Goal: Task Accomplishment & Management: Manage account settings

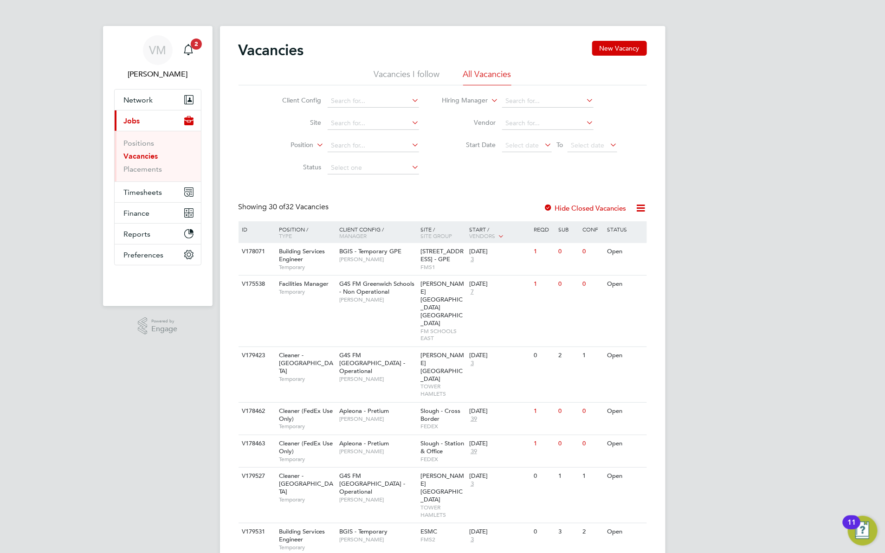
click at [191, 47] on app-badge "2" at bounding box center [196, 43] width 11 height 9
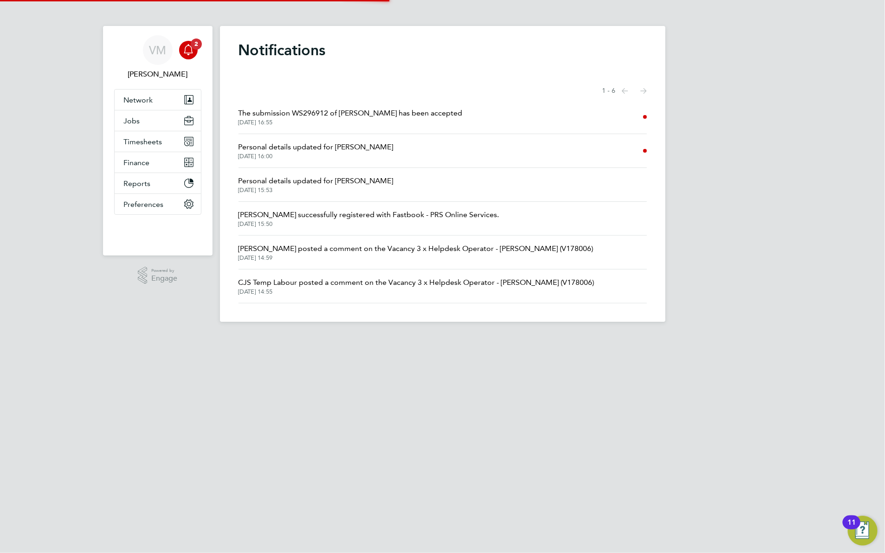
click at [381, 117] on span "The submission WS296912 of Alex Nwankpa has been accepted" at bounding box center [351, 113] width 224 height 11
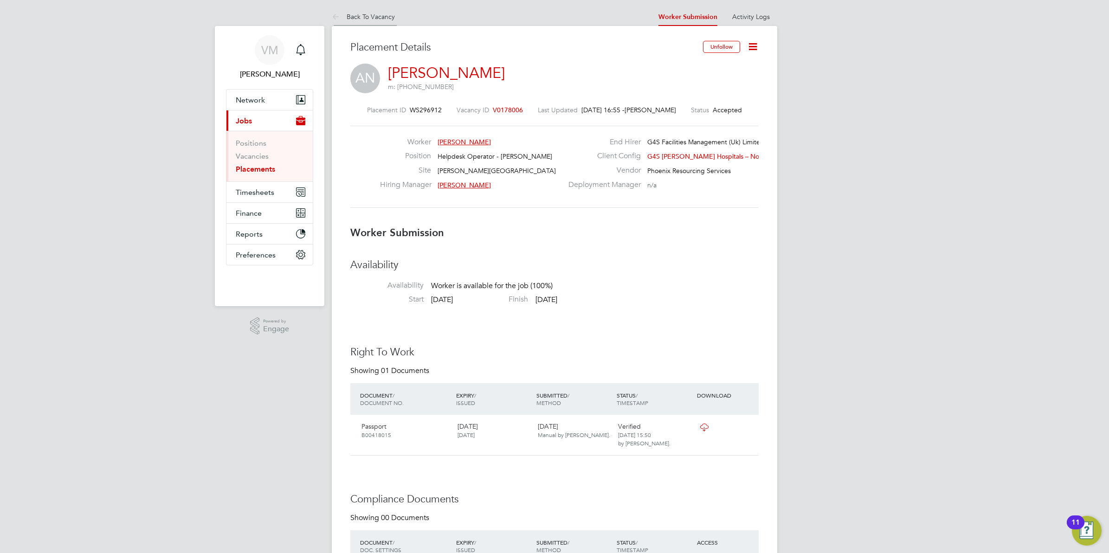
click at [381, 12] on li "Back To Vacancy" at bounding box center [363, 16] width 63 height 19
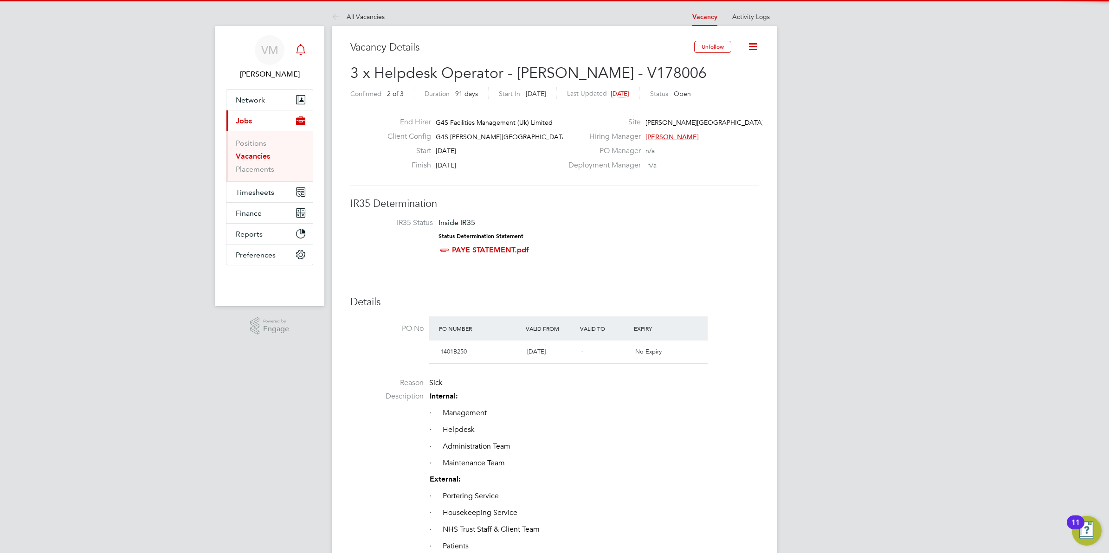
click at [304, 51] on icon "Main navigation" at bounding box center [300, 48] width 9 height 9
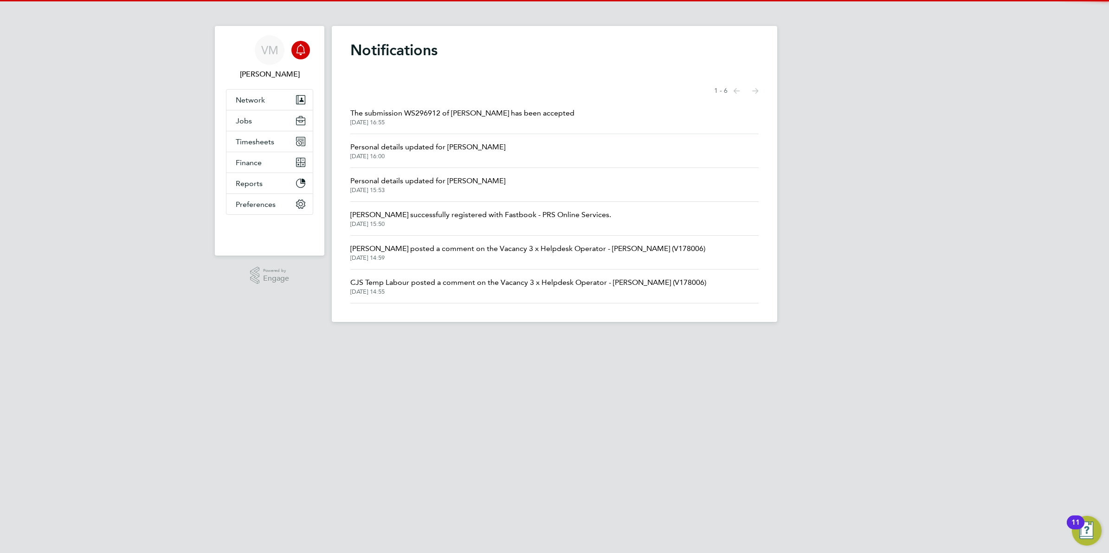
click at [304, 51] on icon "Main navigation" at bounding box center [300, 48] width 9 height 9
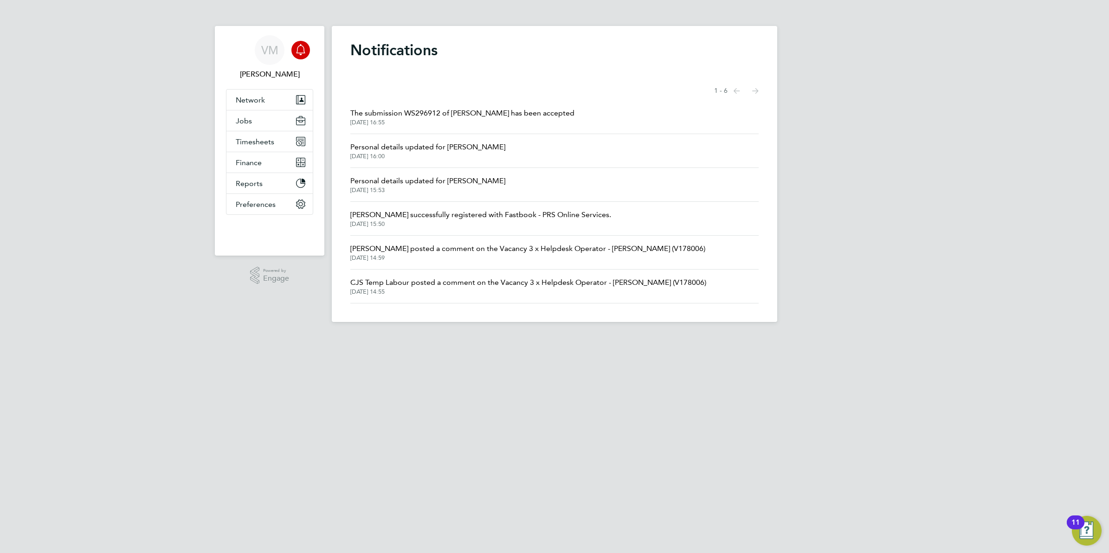
click at [477, 112] on span "The submission WS296912 of Alex Nwankpa has been accepted" at bounding box center [462, 113] width 224 height 11
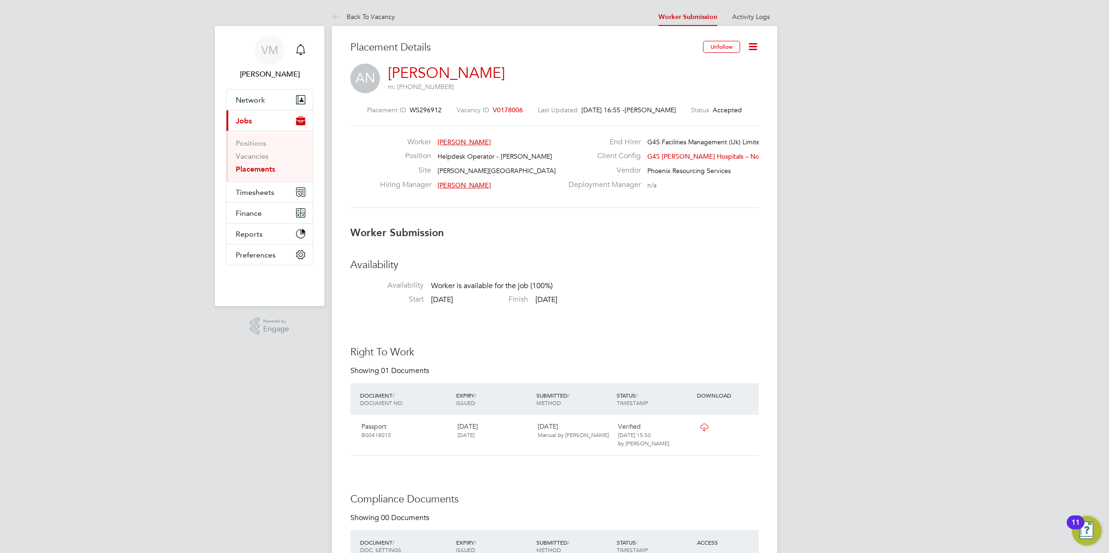
click at [757, 47] on icon at bounding box center [753, 47] width 12 height 12
click at [694, 110] on li "Confirm" at bounding box center [714, 113] width 86 height 13
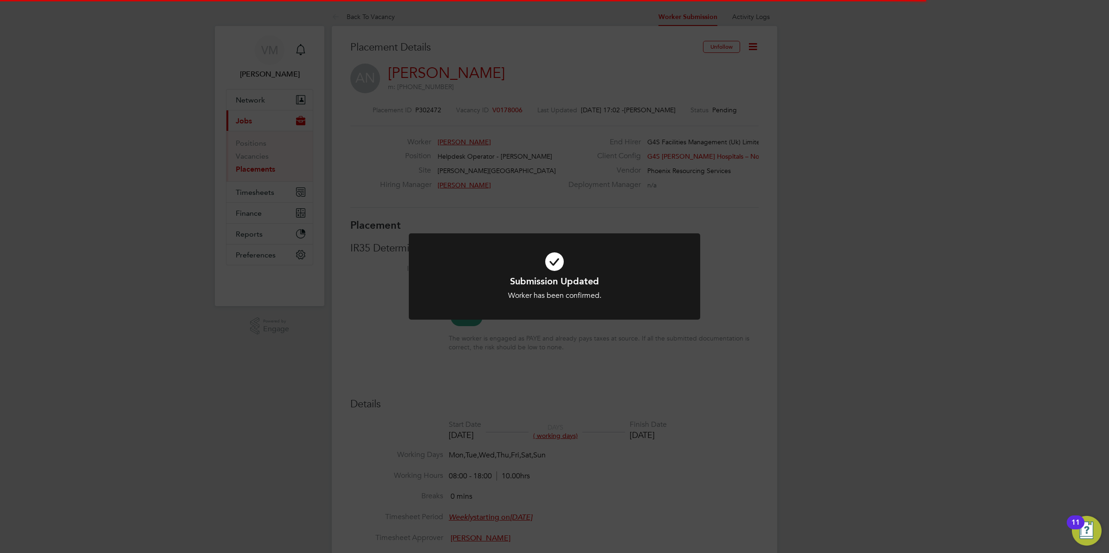
scroll to position [27, 65]
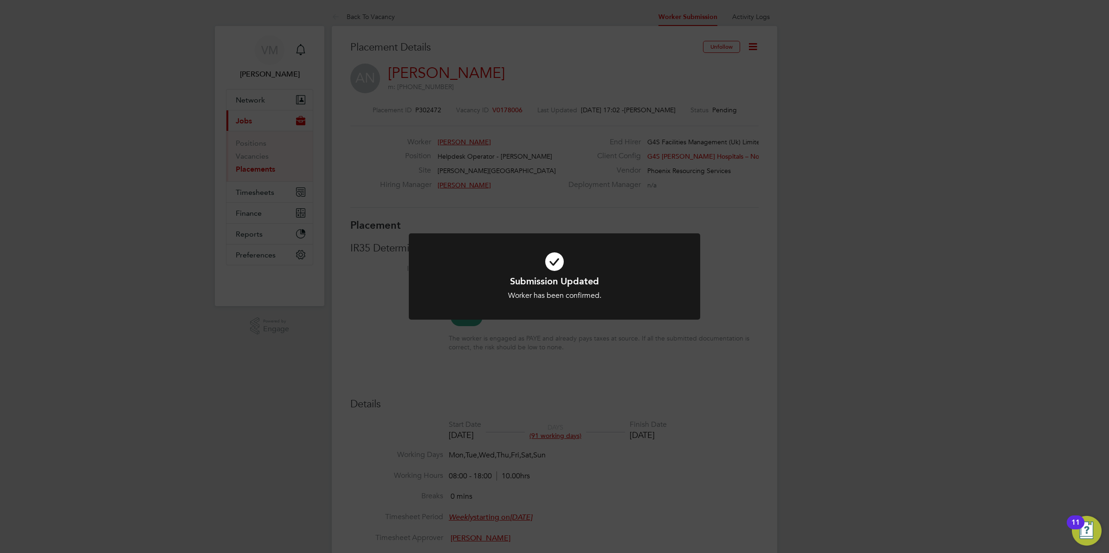
click at [748, 226] on div "Submission Updated Worker has been confirmed. Cancel Okay" at bounding box center [554, 276] width 1109 height 553
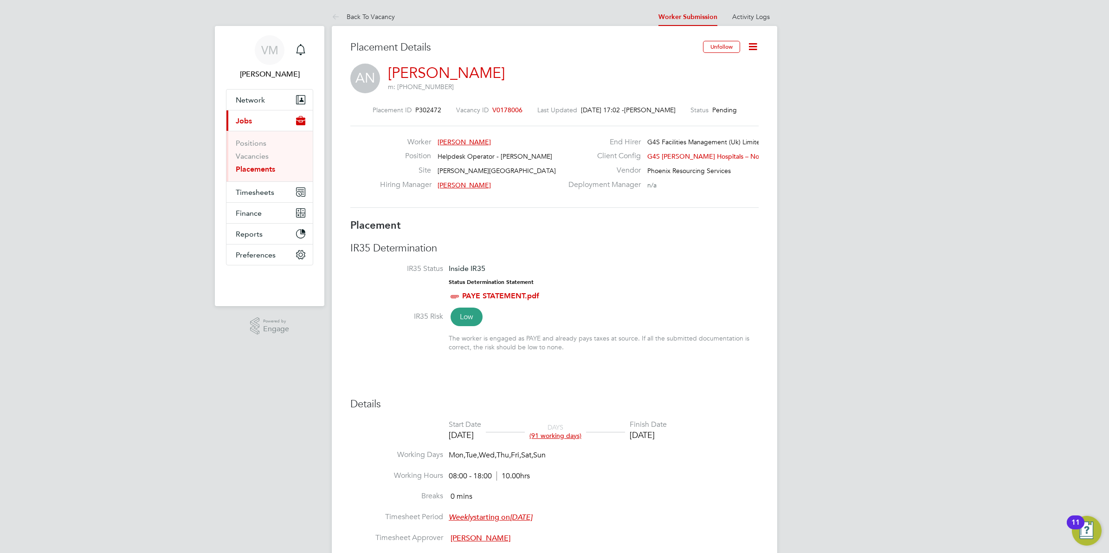
click at [758, 52] on icon at bounding box center [753, 47] width 12 height 12
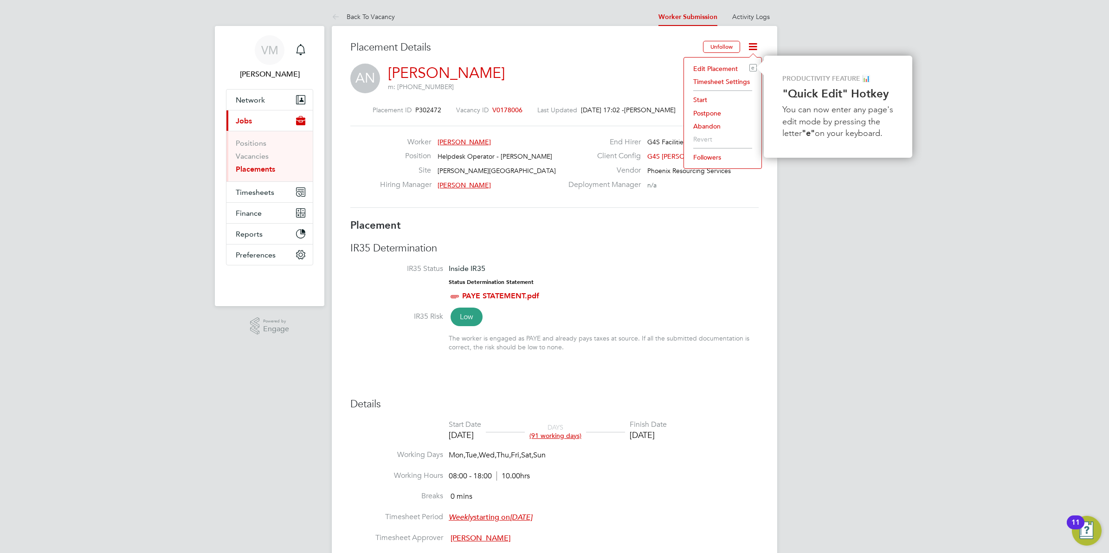
click at [702, 101] on li "Start" at bounding box center [723, 99] width 68 height 13
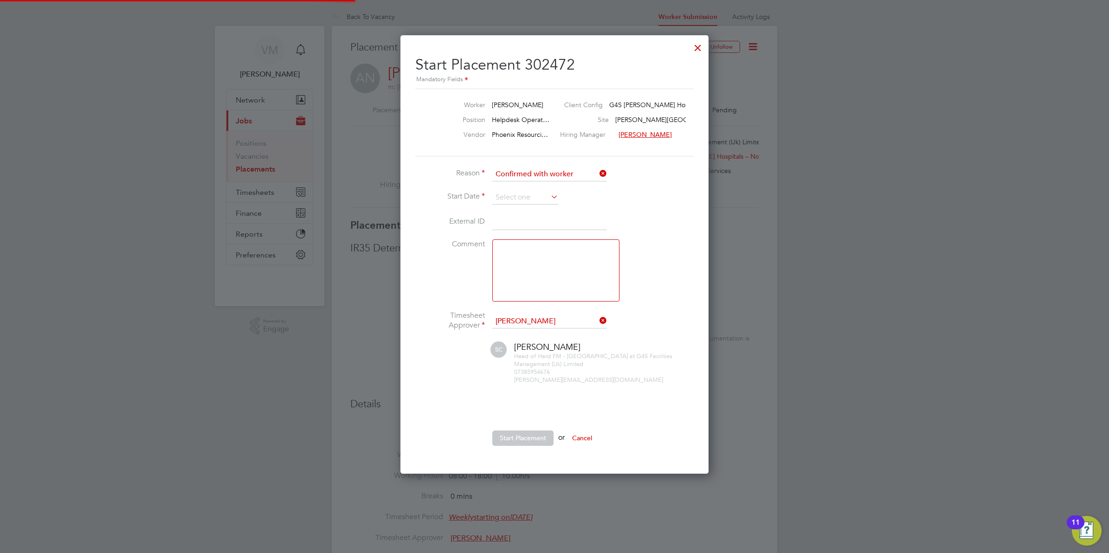
scroll to position [9, 122]
click at [520, 196] on input at bounding box center [525, 198] width 66 height 14
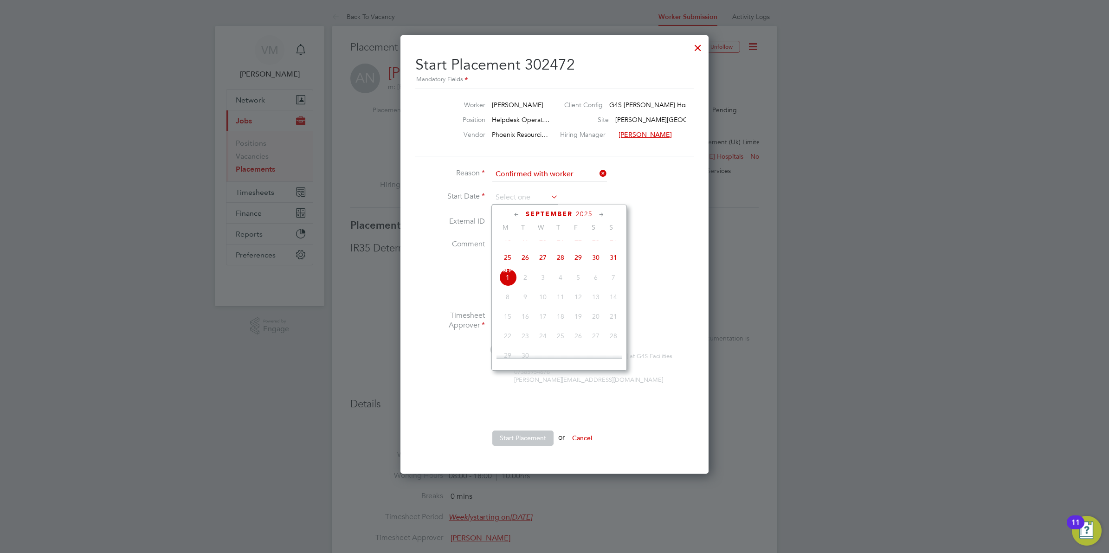
click at [505, 286] on span "[DATE]" at bounding box center [508, 278] width 18 height 18
type input "[DATE]"
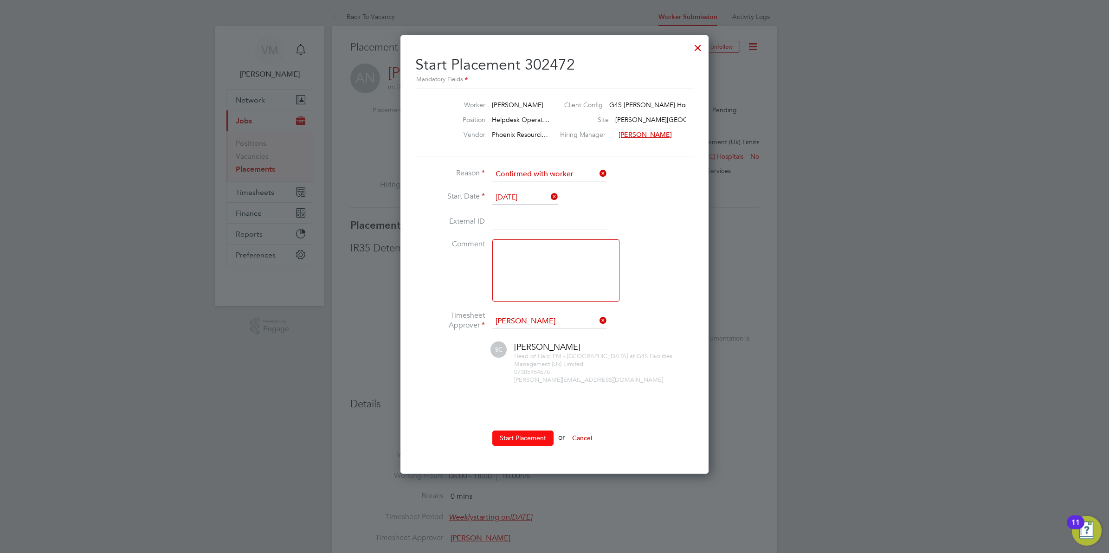
click at [511, 439] on button "Start Placement" at bounding box center [522, 438] width 61 height 15
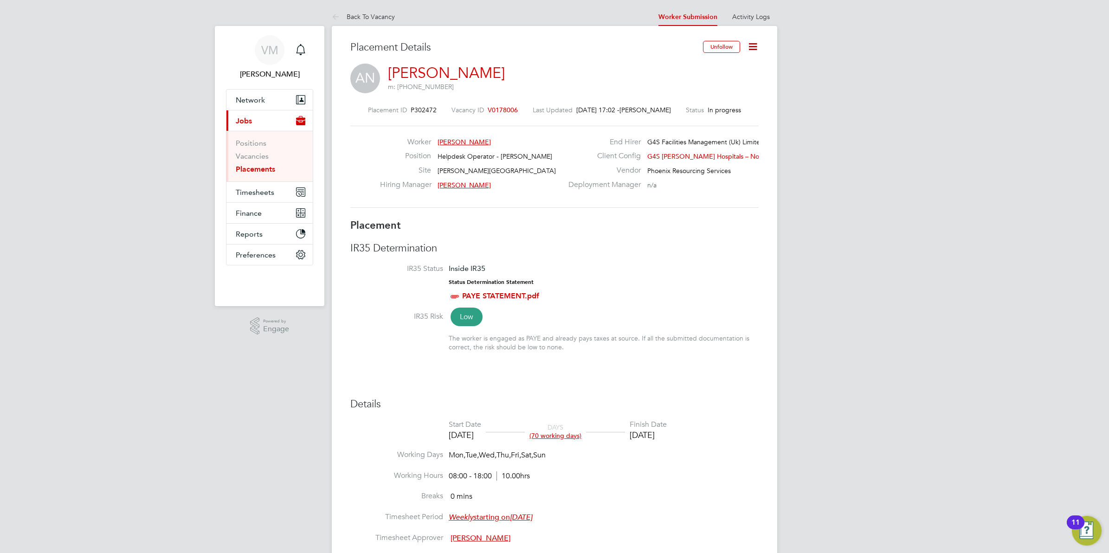
click at [753, 49] on icon at bounding box center [753, 47] width 12 height 12
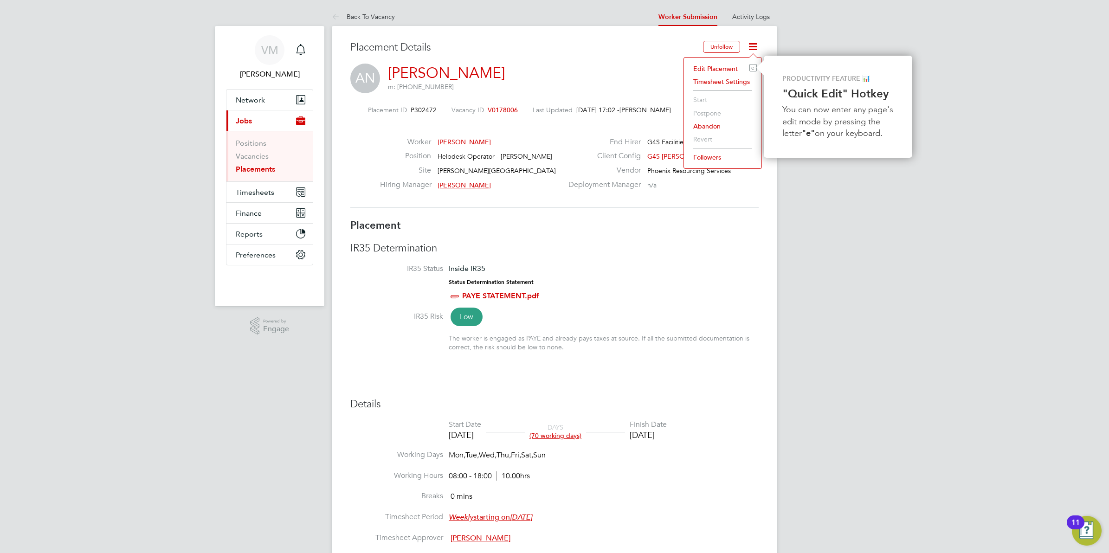
click at [584, 65] on div "AN Alex Nwankpa m: +44 7368 889317" at bounding box center [554, 80] width 408 height 32
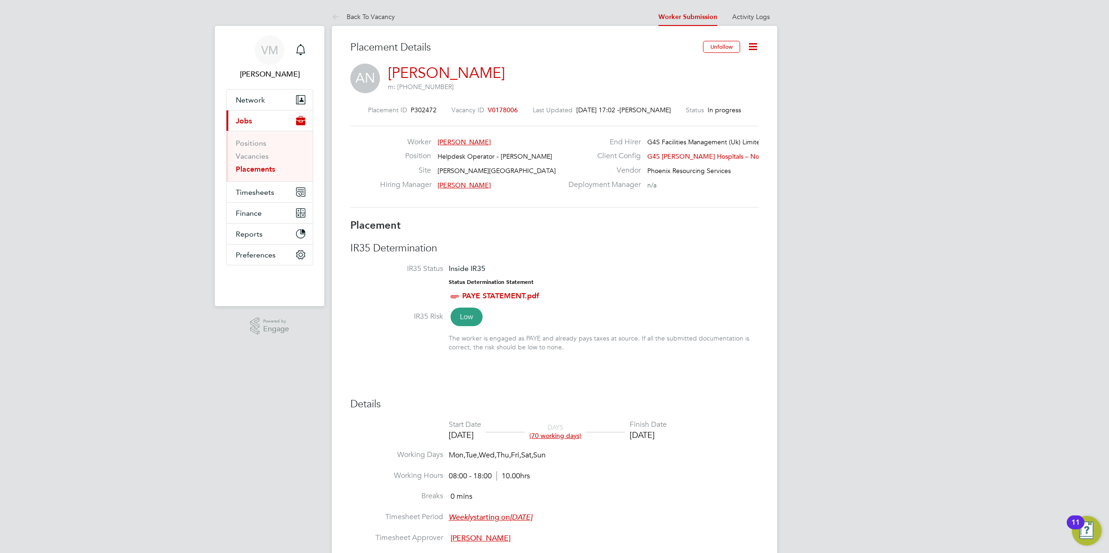
click at [460, 76] on link "[PERSON_NAME]" at bounding box center [446, 73] width 117 height 18
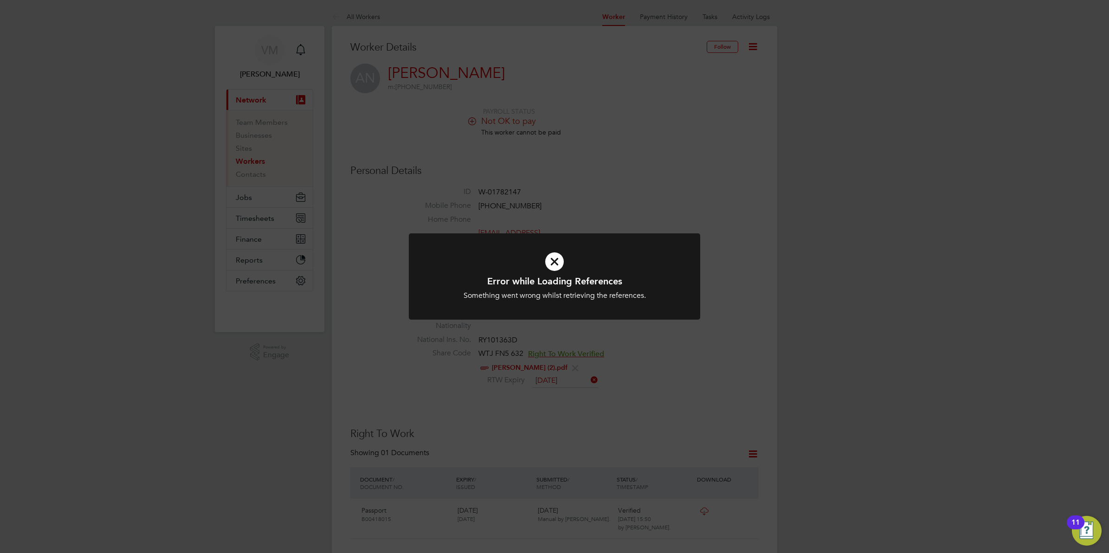
click at [702, 220] on div "Error while Loading References Something went wrong whilst retrieving the refer…" at bounding box center [554, 276] width 1109 height 553
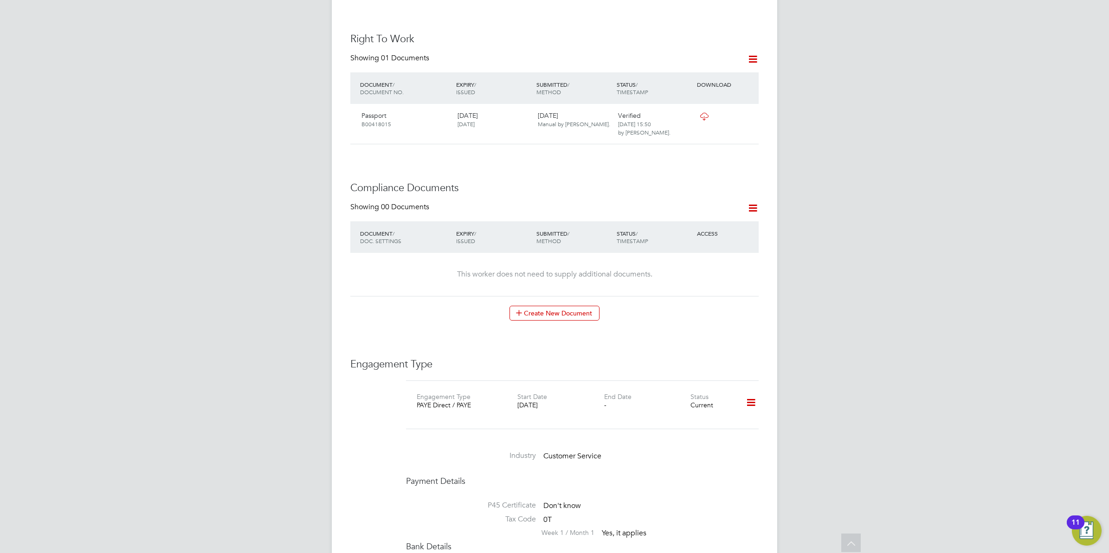
scroll to position [406, 0]
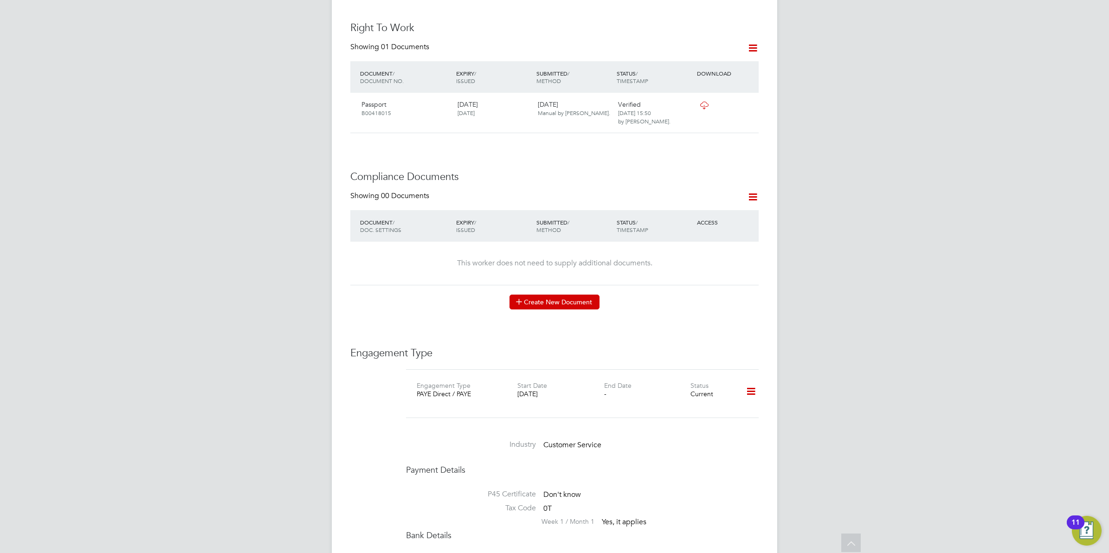
click at [564, 295] on button "Create New Document" at bounding box center [555, 302] width 90 height 15
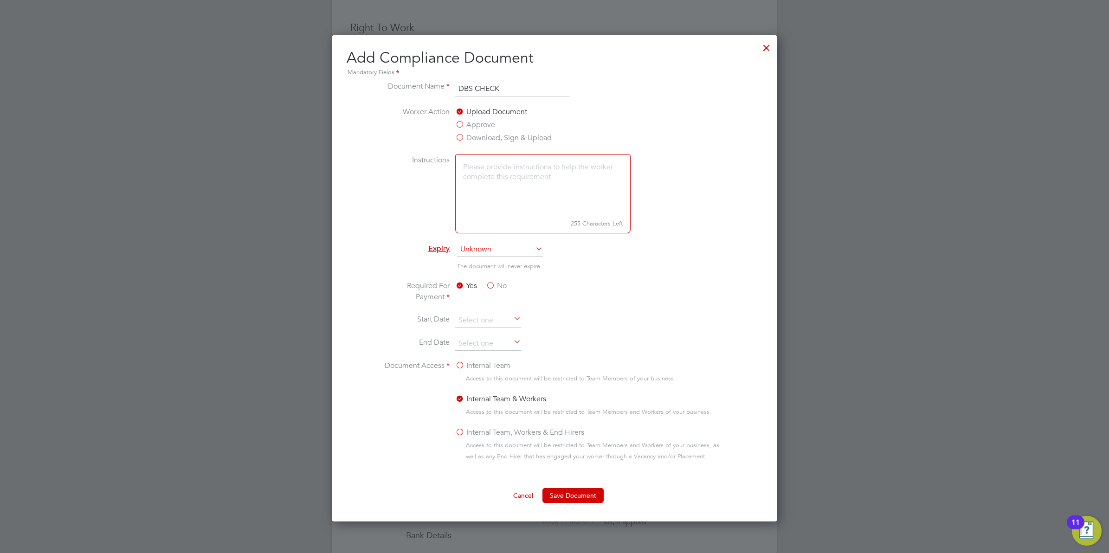
type input "DBS CHECK"
drag, startPoint x: 768, startPoint y: 47, endPoint x: 762, endPoint y: 58, distance: 13.1
click at [768, 47] on div at bounding box center [766, 45] width 17 height 17
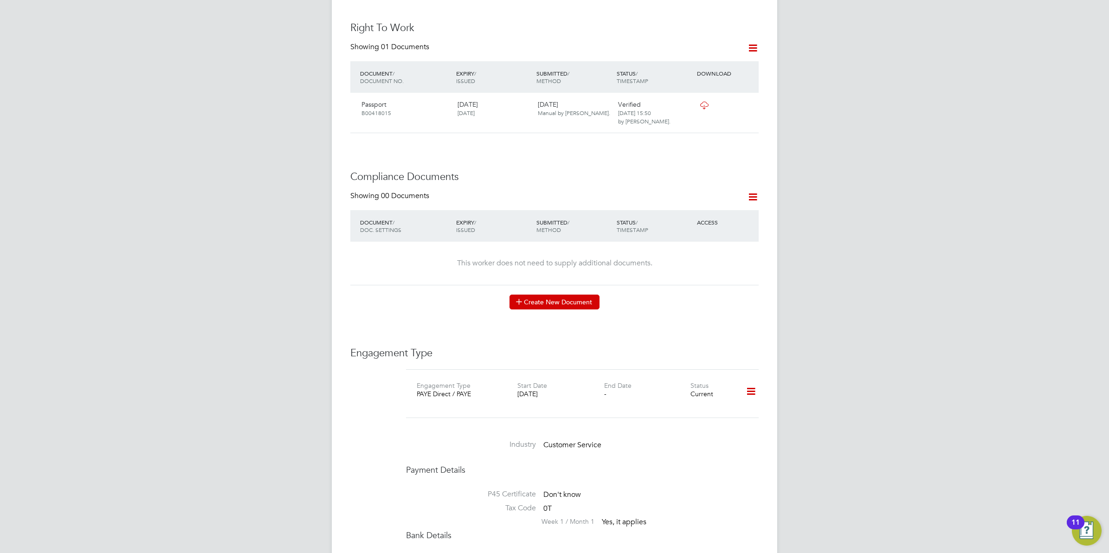
click at [560, 295] on button "Create New Document" at bounding box center [555, 302] width 90 height 15
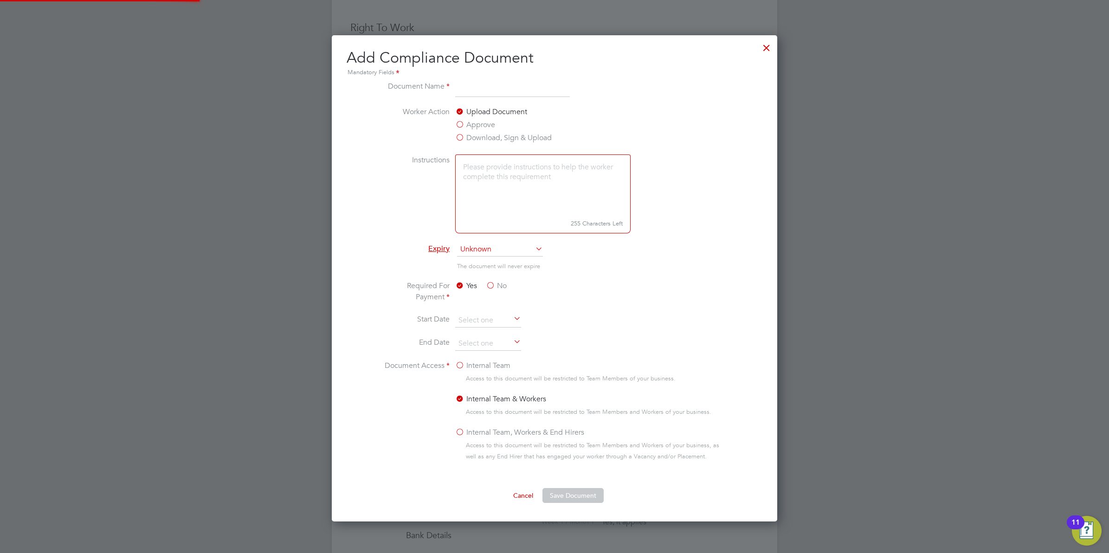
scroll to position [488, 446]
type input "DBS CHECK"
click at [496, 253] on span "Unknown" at bounding box center [500, 250] width 86 height 14
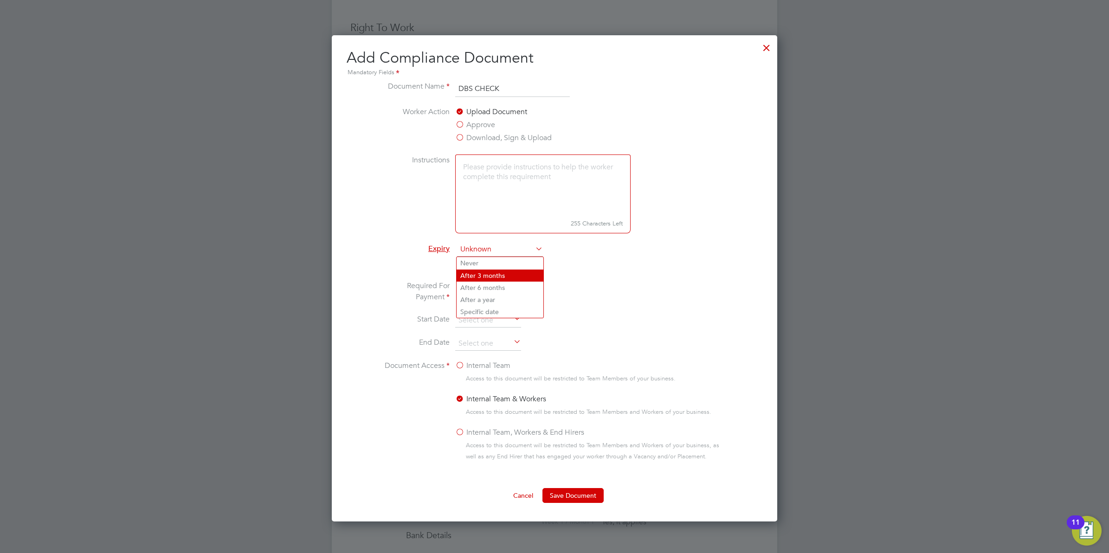
click at [495, 278] on li "After 3 months" at bounding box center [500, 276] width 87 height 12
click at [490, 284] on label "No" at bounding box center [496, 285] width 21 height 11
click at [0, 0] on input "No" at bounding box center [0, 0] width 0 height 0
click at [498, 323] on input at bounding box center [488, 321] width 66 height 14
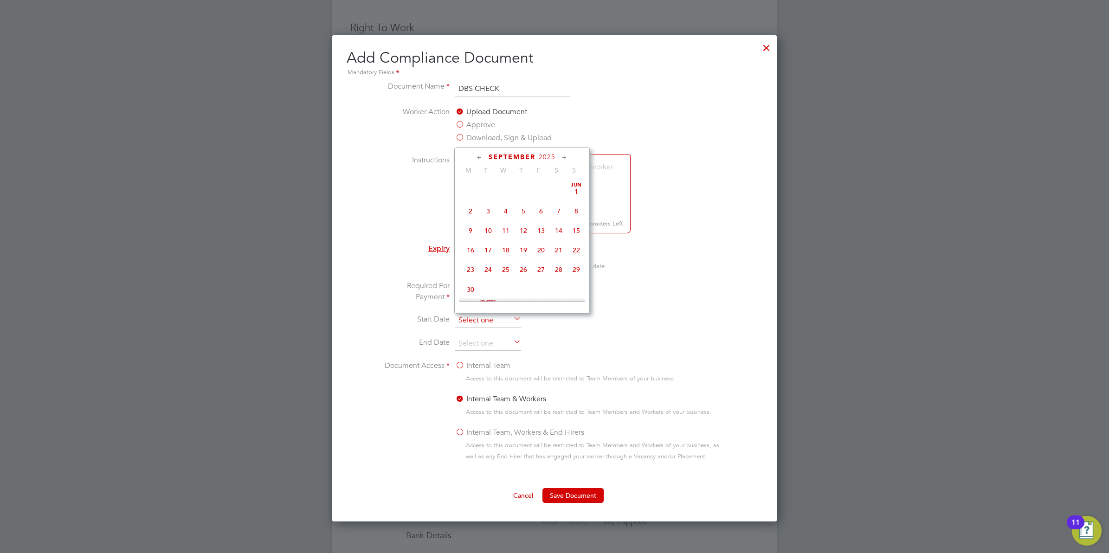
scroll to position [285, 0]
click at [472, 229] on span "[DATE]" at bounding box center [471, 221] width 18 height 18
type input "[DATE]"
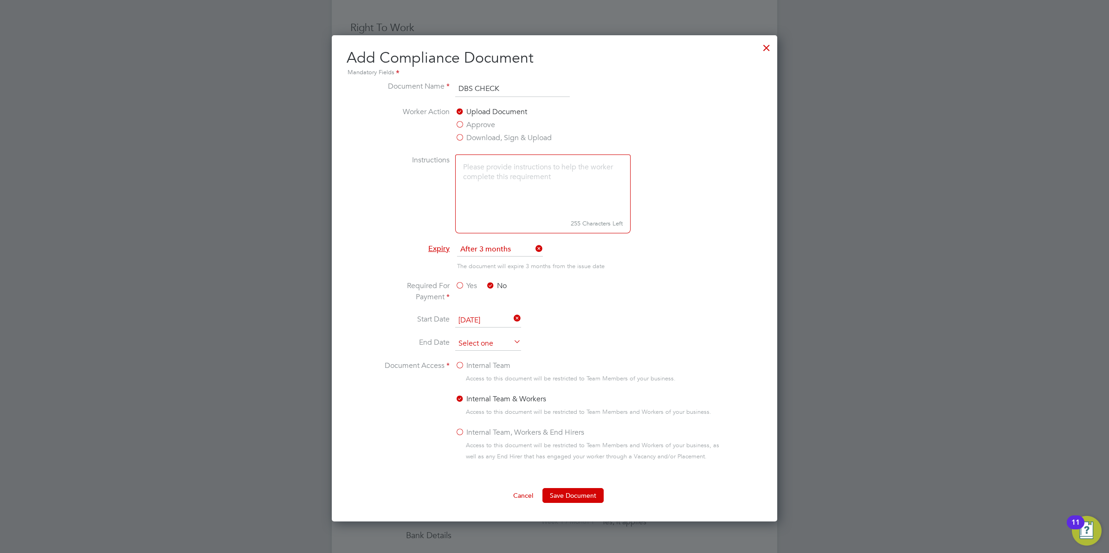
click at [494, 345] on input at bounding box center [488, 344] width 66 height 14
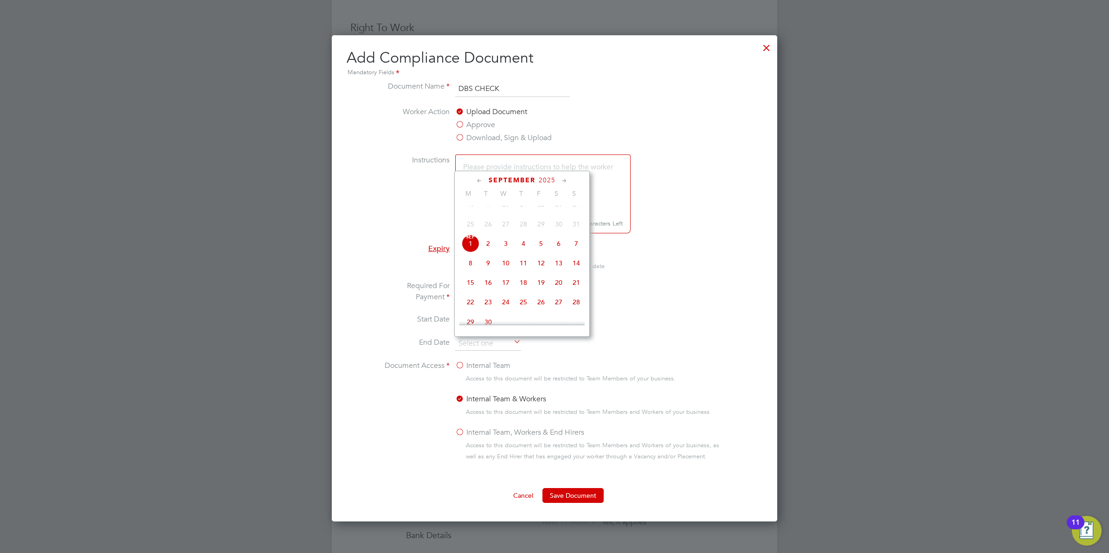
click at [563, 177] on icon at bounding box center [564, 181] width 9 height 10
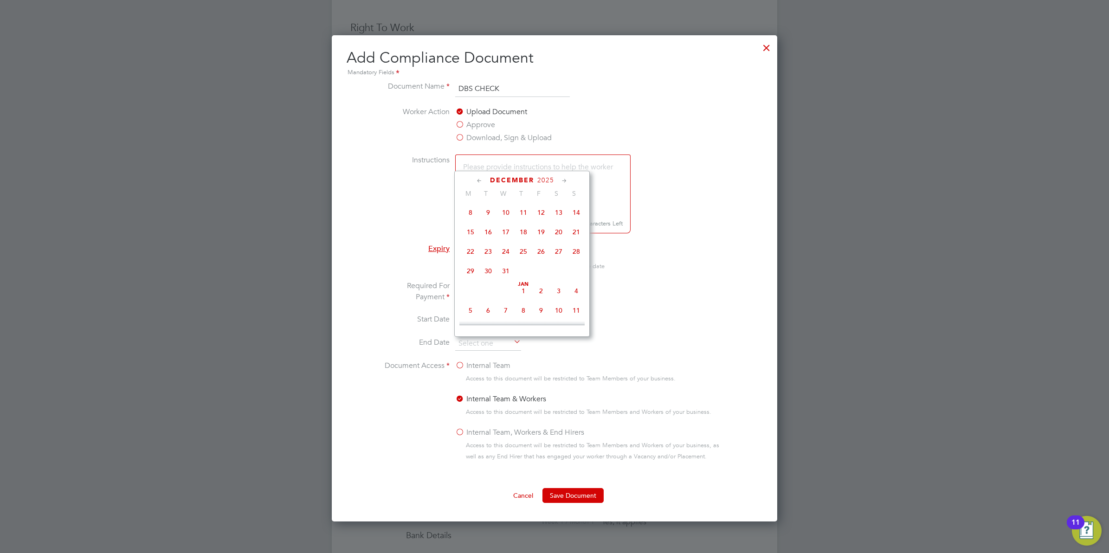
scroll to position [730, 0]
click at [523, 199] on span "[DATE]" at bounding box center [524, 190] width 18 height 18
type input "[DATE]"
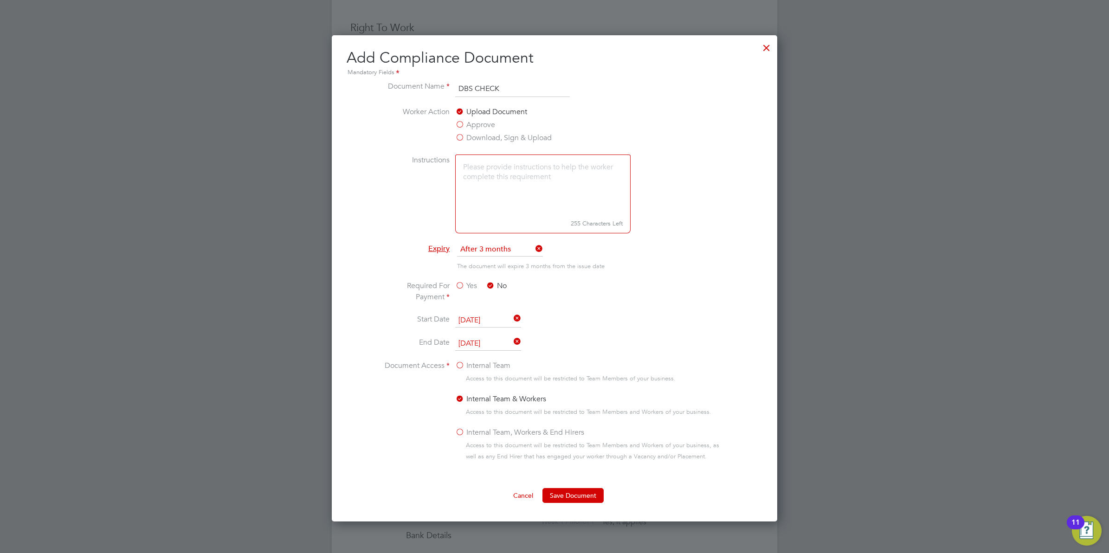
click at [462, 433] on label "Internal Team, Workers & End Hirers" at bounding box center [519, 432] width 129 height 11
click at [0, 0] on input "Internal Team, Workers & End Hirers" at bounding box center [0, 0] width 0 height 0
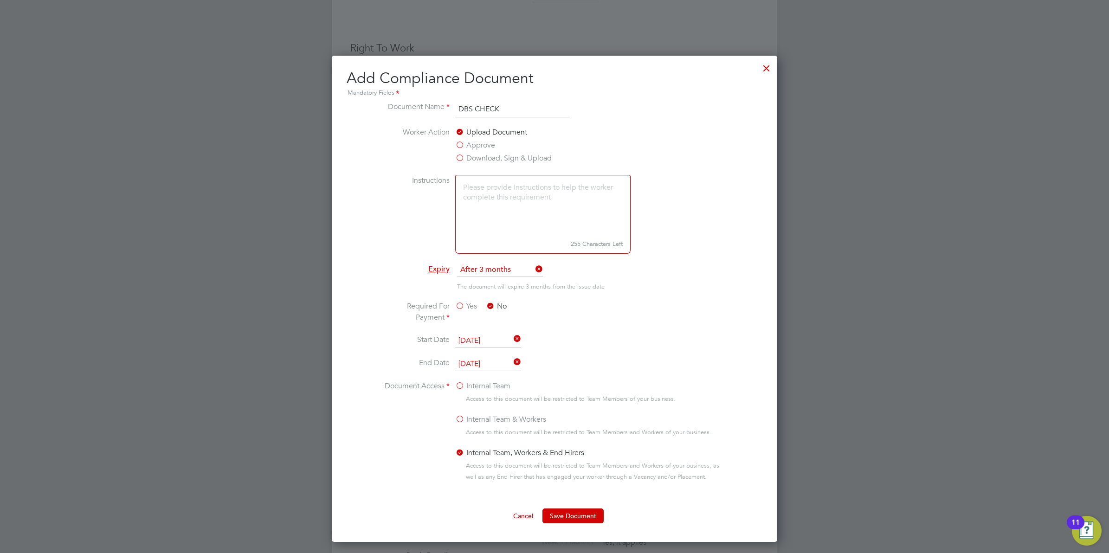
scroll to position [406, 0]
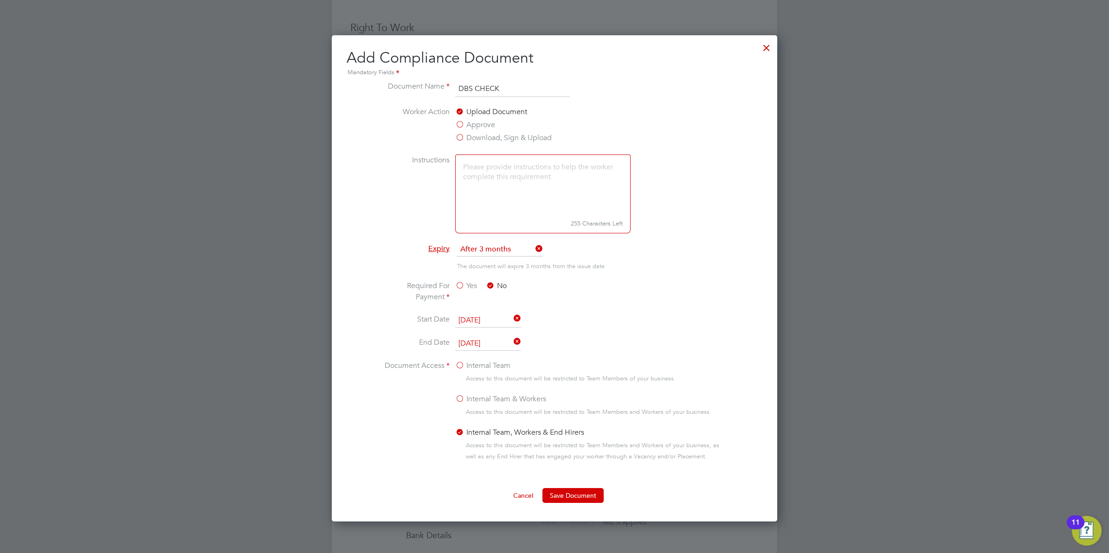
click at [460, 127] on label "Approve" at bounding box center [475, 124] width 40 height 11
click at [0, 0] on input "Approve" at bounding box center [0, 0] width 0 height 0
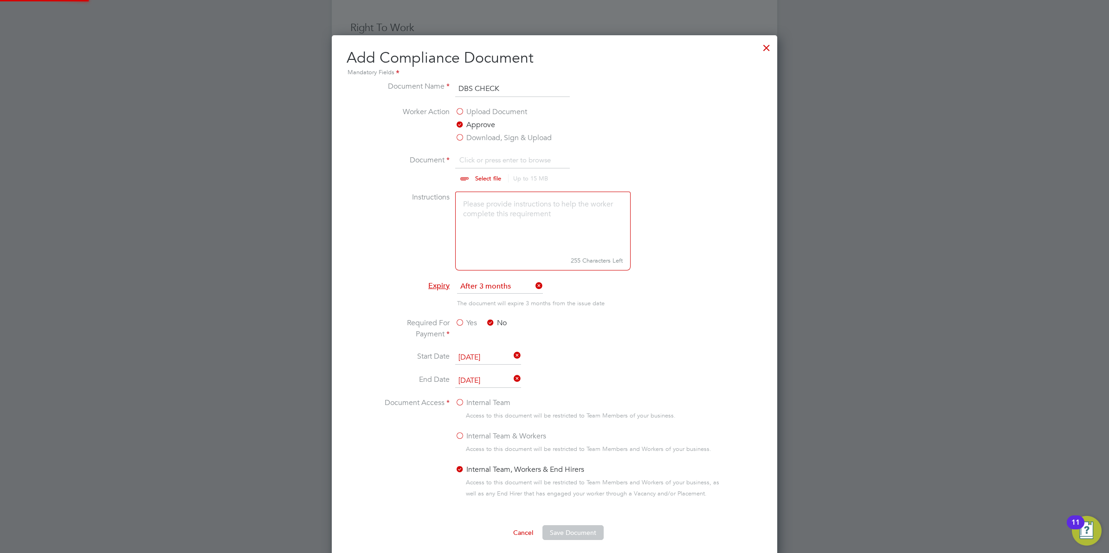
scroll to position [14, 115]
click at [485, 179] on input "file" at bounding box center [497, 169] width 146 height 28
type input "C:\fakepath\alex dbs.jpg"
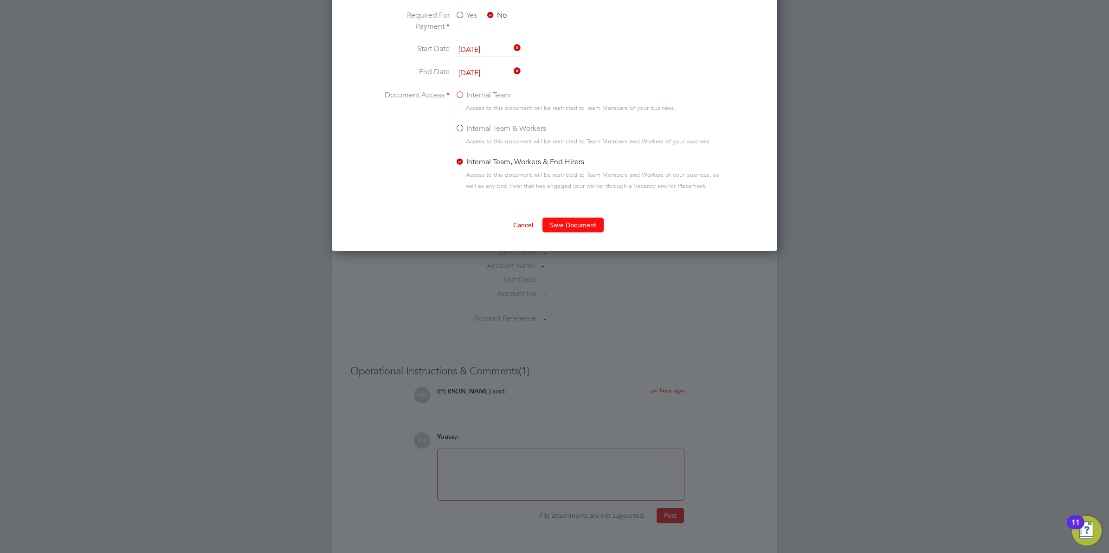
scroll to position [723, 0]
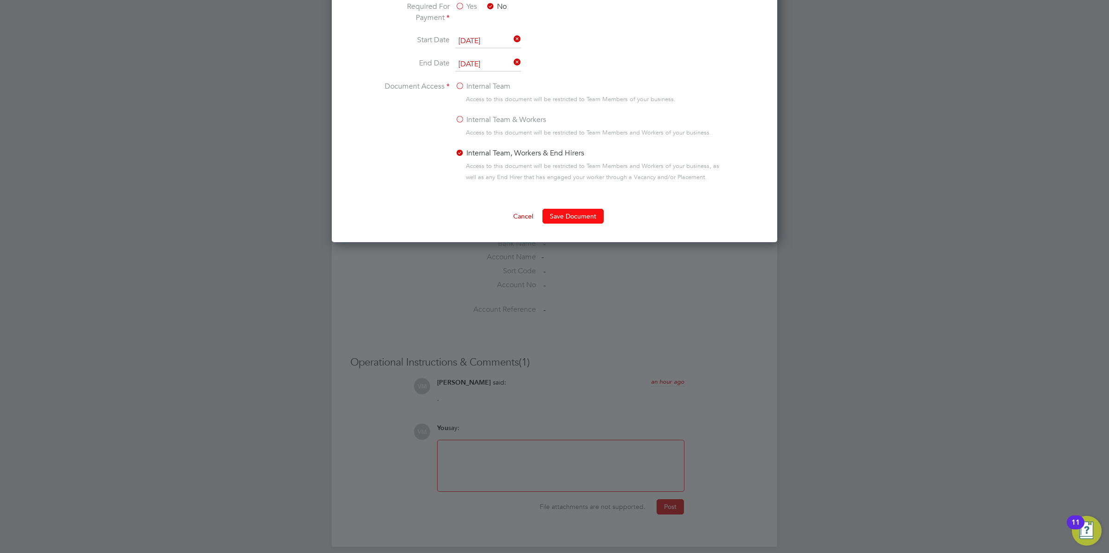
click at [570, 215] on button "Save Document" at bounding box center [573, 216] width 61 height 15
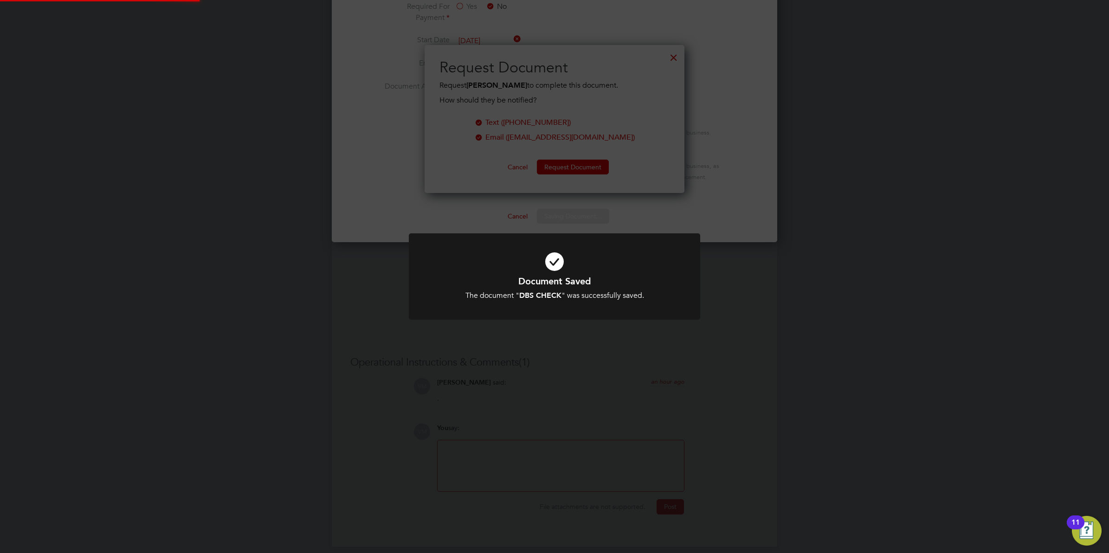
scroll to position [149, 260]
click at [839, 311] on div "Document Saved The document " DBS CHECK " was successfully saved. Cancel Okay" at bounding box center [554, 276] width 1109 height 553
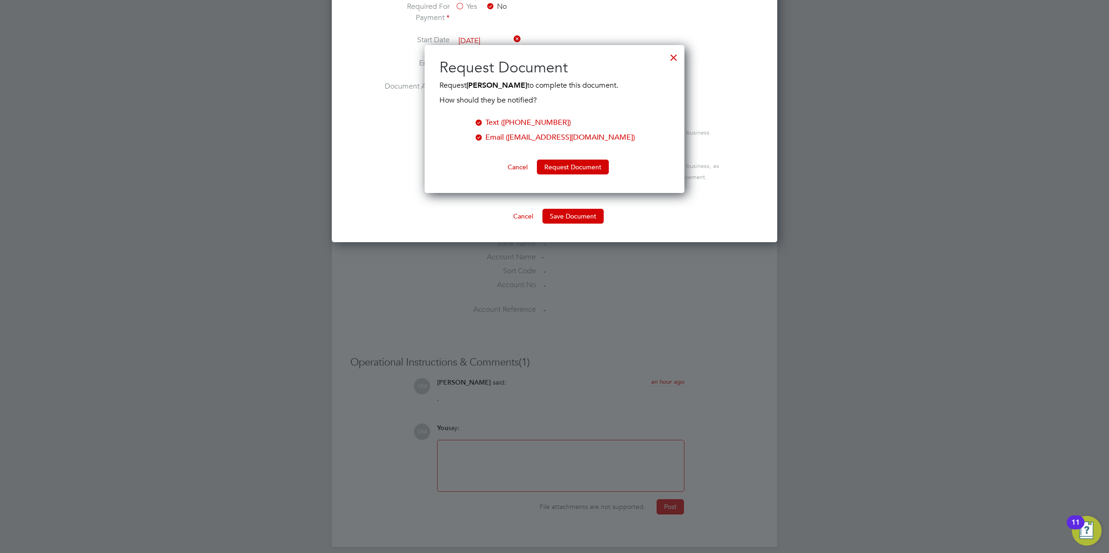
click at [484, 137] on div at bounding box center [478, 136] width 9 height 9
click at [484, 118] on div at bounding box center [478, 121] width 9 height 9
click at [484, 137] on div at bounding box center [478, 136] width 9 height 9
click at [484, 134] on div at bounding box center [478, 136] width 9 height 9
click at [672, 56] on div at bounding box center [674, 55] width 17 height 17
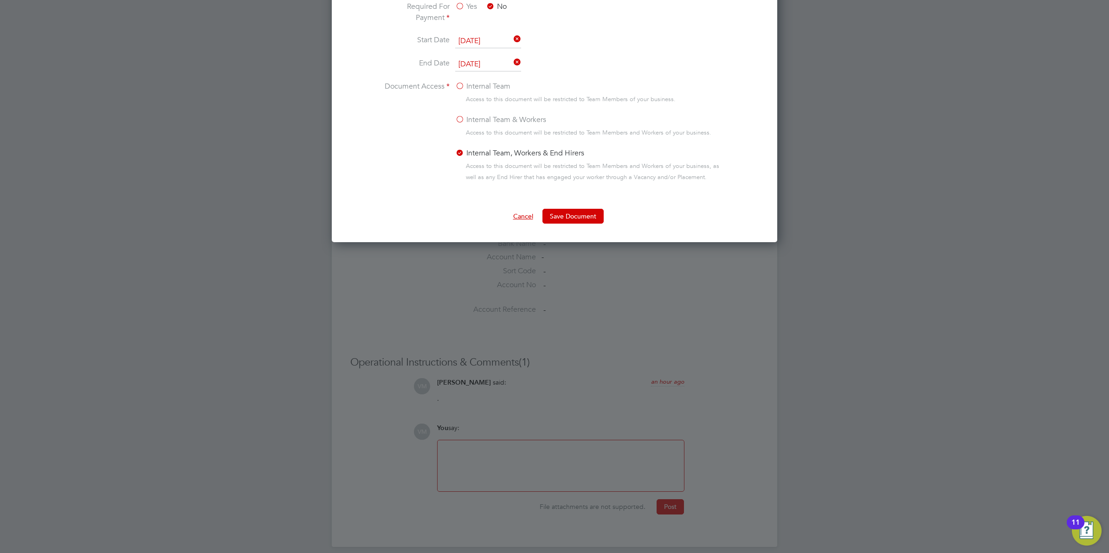
click at [517, 212] on button "Cancel" at bounding box center [523, 216] width 35 height 15
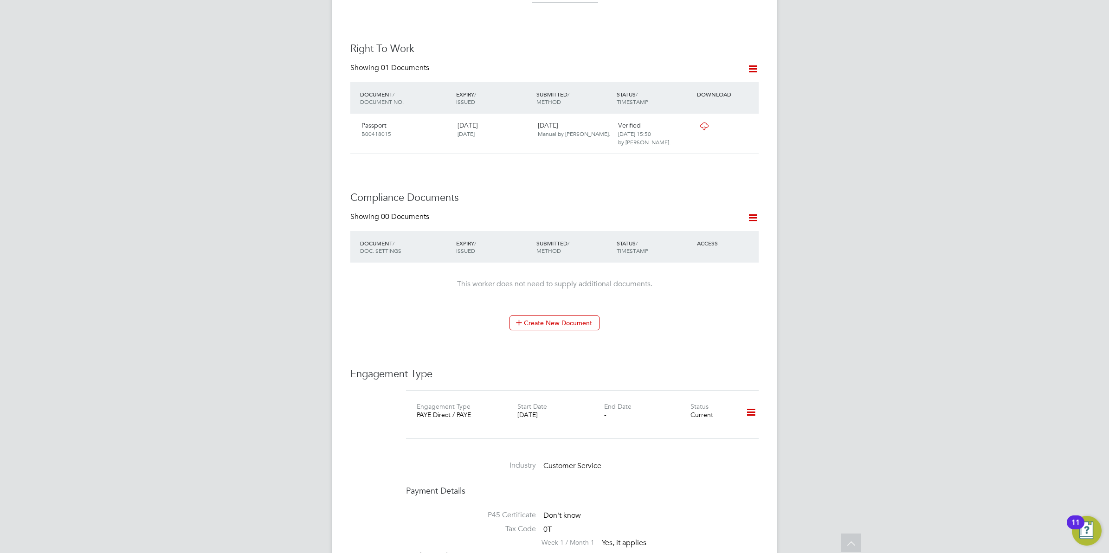
scroll to position [232, 0]
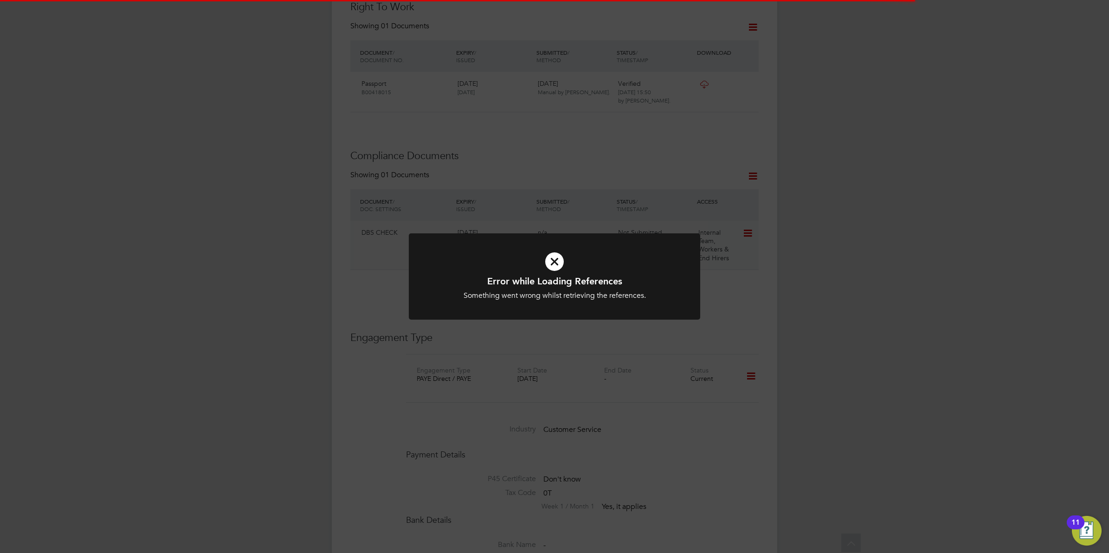
scroll to position [448, 0]
click at [535, 228] on div "Error while Loading References Something went wrong whilst retrieving the refer…" at bounding box center [554, 276] width 1109 height 553
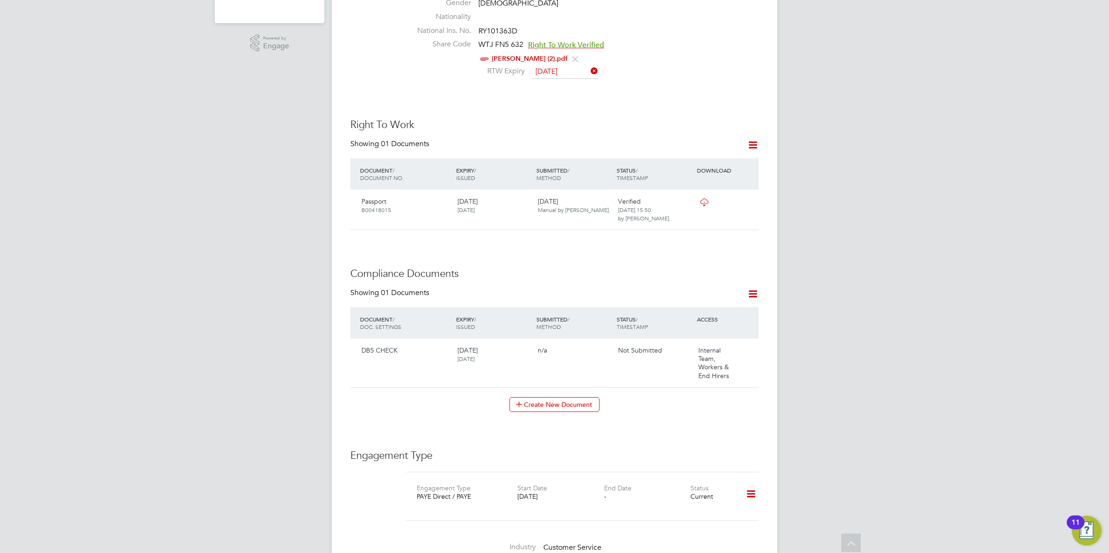
scroll to position [274, 0]
